Goal: Navigation & Orientation: Find specific page/section

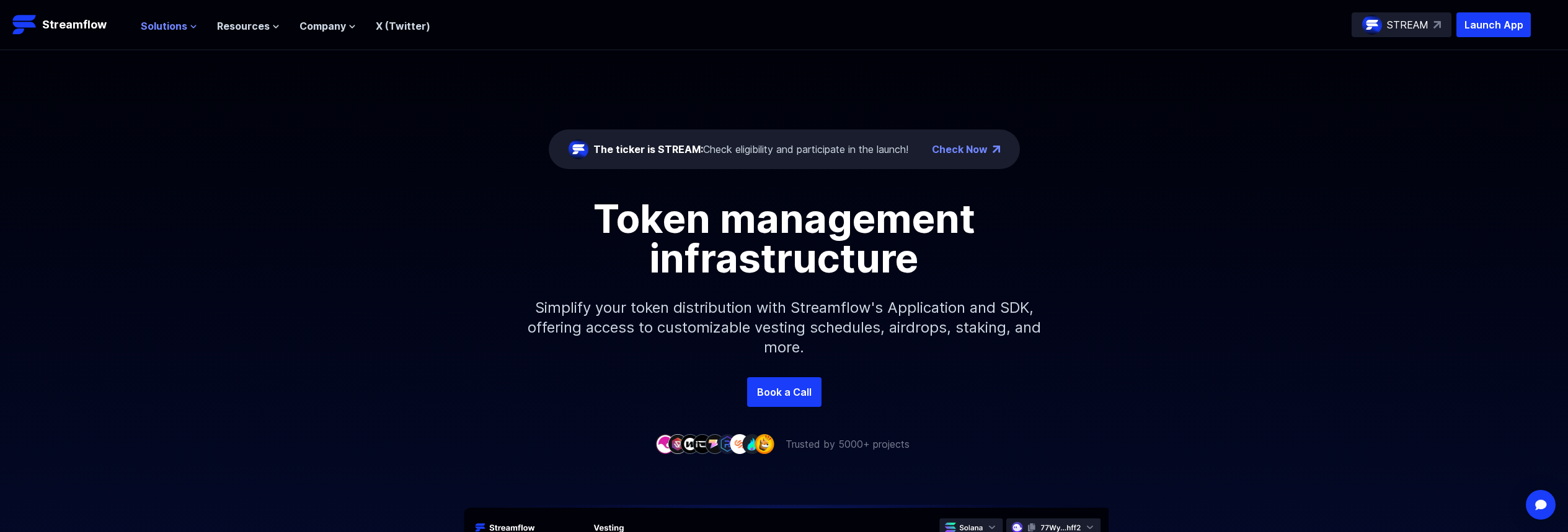
click at [159, 26] on span "Solutions" at bounding box center [164, 26] width 46 height 15
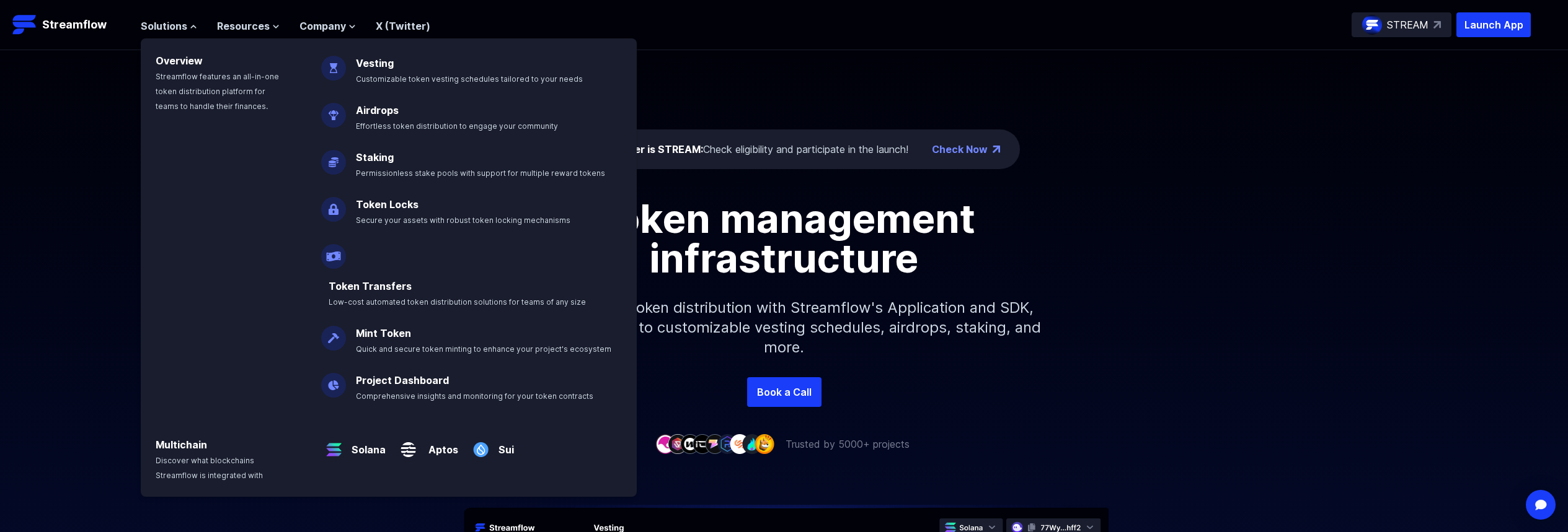
click at [379, 203] on link "Token Locks" at bounding box center [387, 204] width 62 height 12
